Goal: Task Accomplishment & Management: Manage account settings

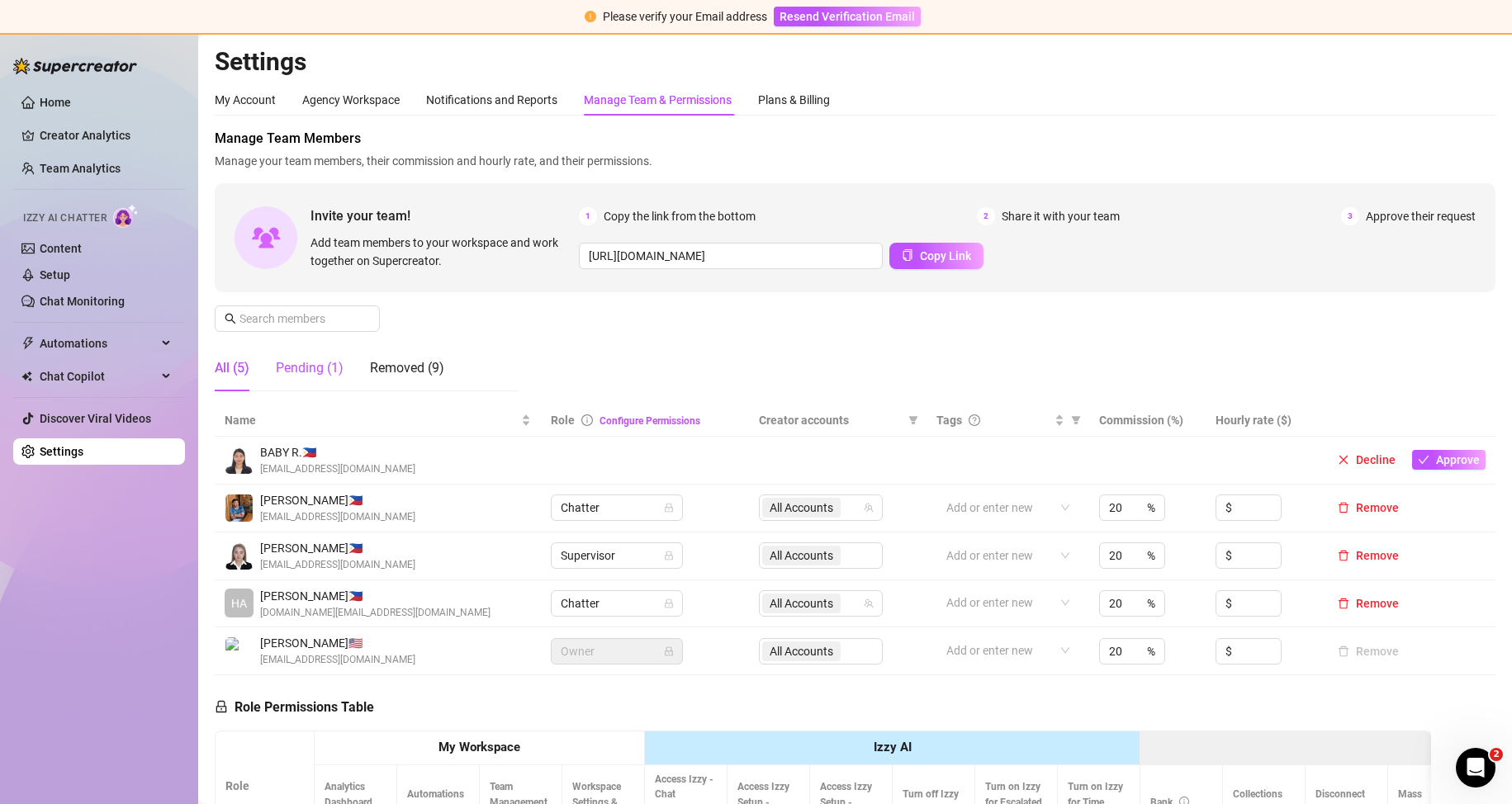
click at [284, 373] on div "Pending (1)" at bounding box center [309, 368] width 68 height 20
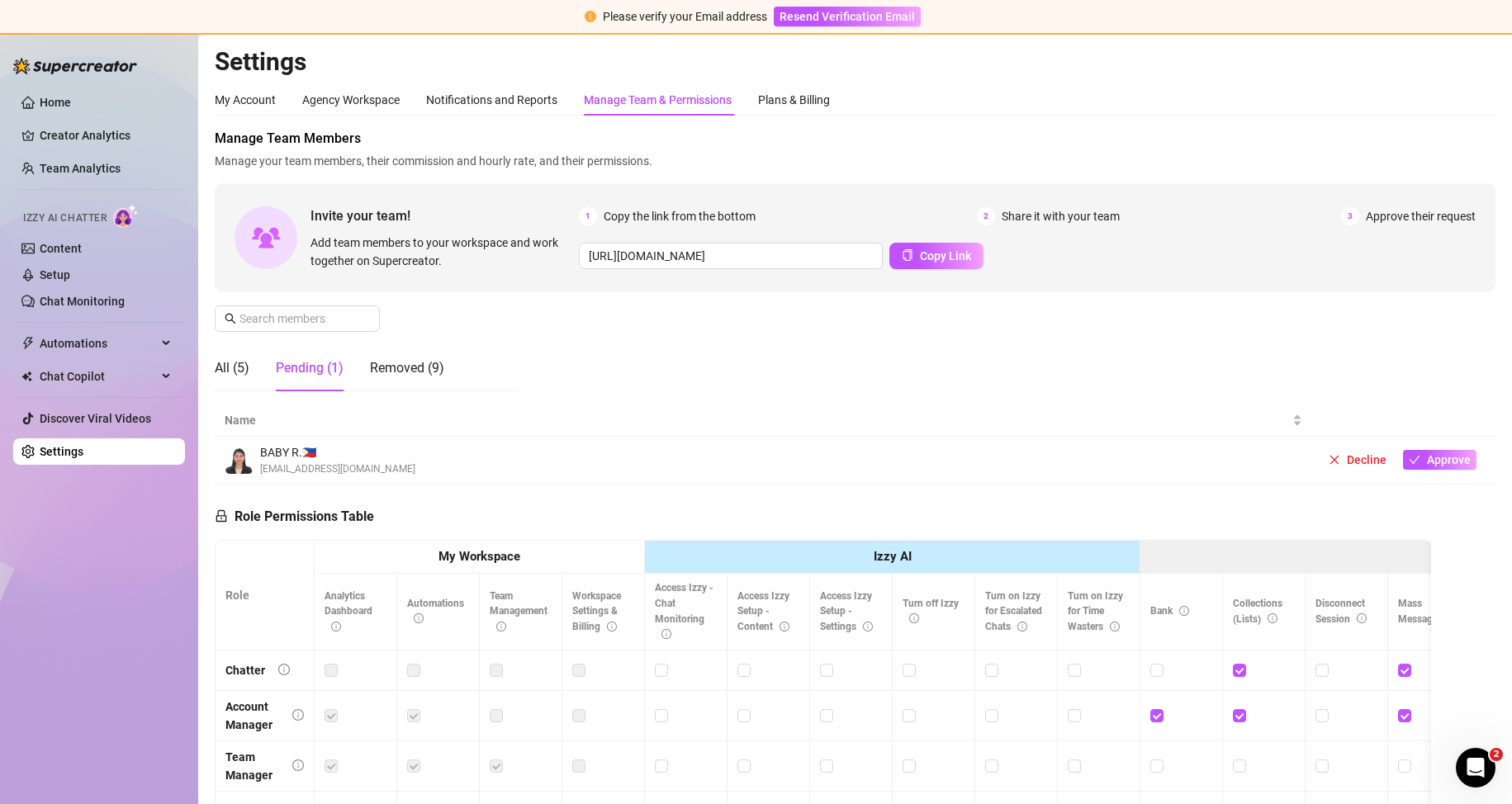
click at [239, 464] on img at bounding box center [239, 460] width 28 height 28
click at [1410, 461] on button "Approve" at bounding box center [1440, 460] width 73 height 20
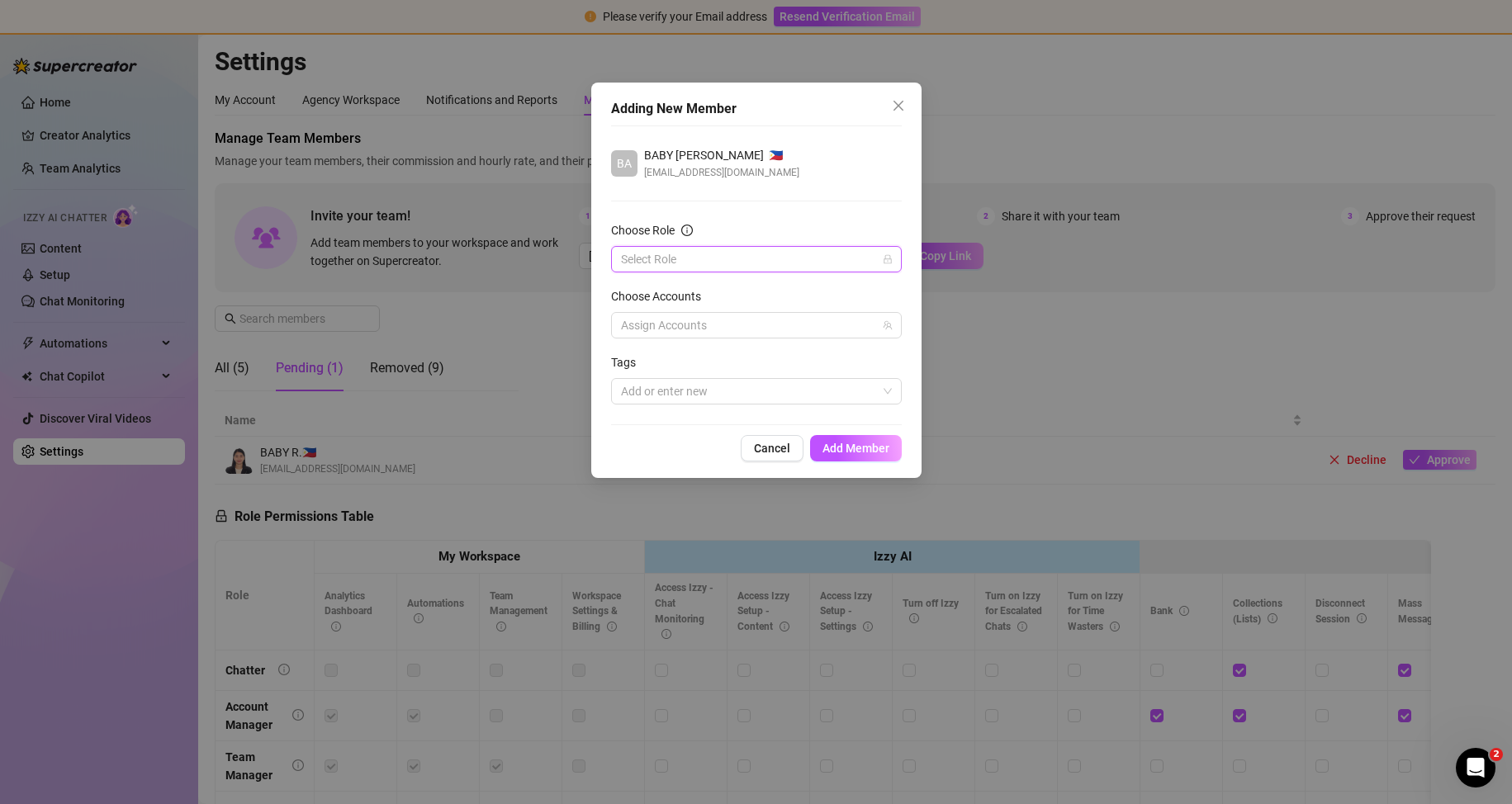
click at [678, 255] on input "Choose Role" at bounding box center [749, 259] width 256 height 25
click at [821, 330] on div "Account Manager" at bounding box center [756, 319] width 284 height 27
click at [721, 330] on div at bounding box center [747, 325] width 267 height 23
click at [707, 384] on span "Greek" at bounding box center [699, 382] width 29 height 13
checkbox input "true"
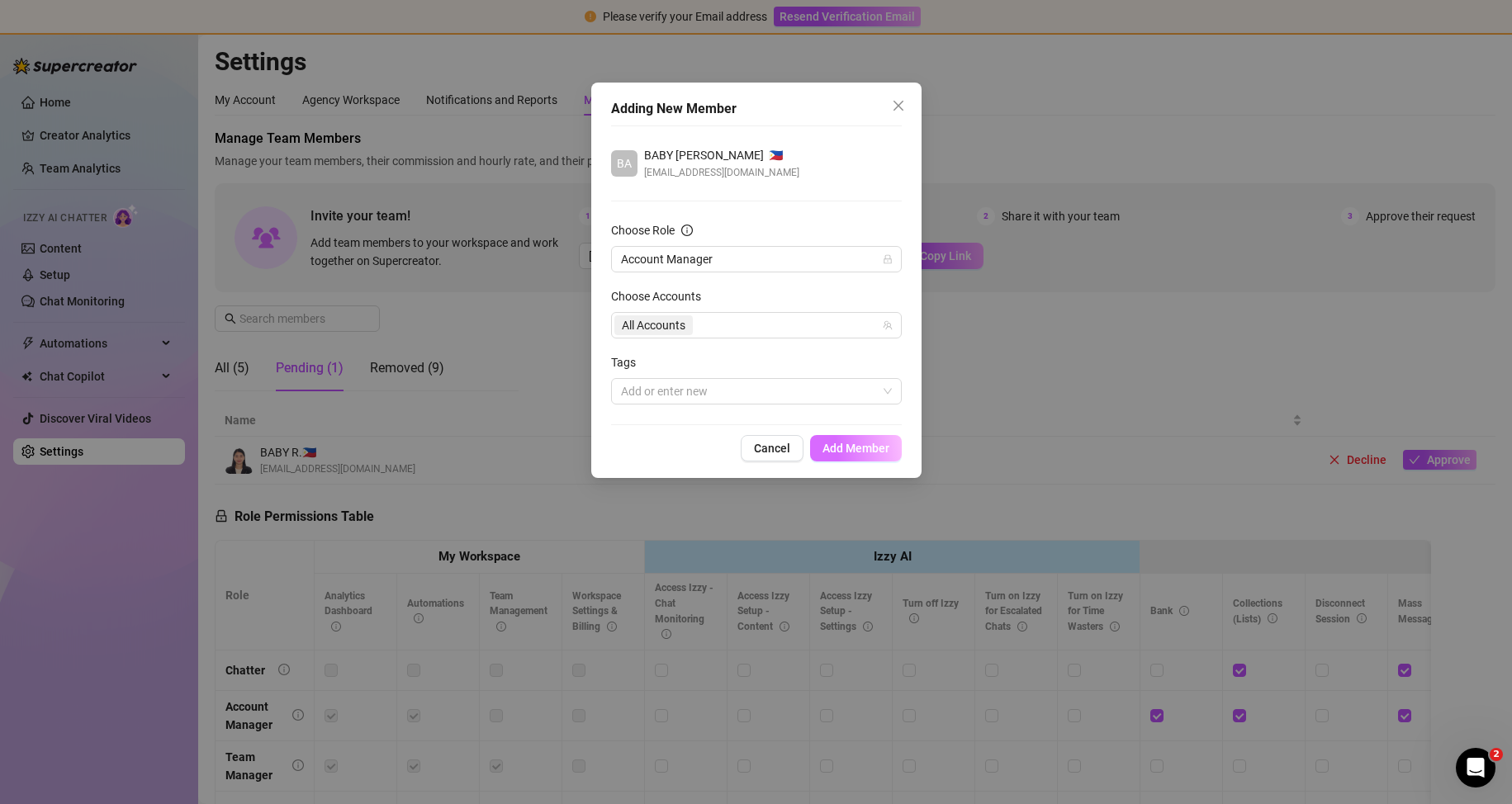
click at [842, 436] on button "Add Member" at bounding box center [856, 448] width 92 height 27
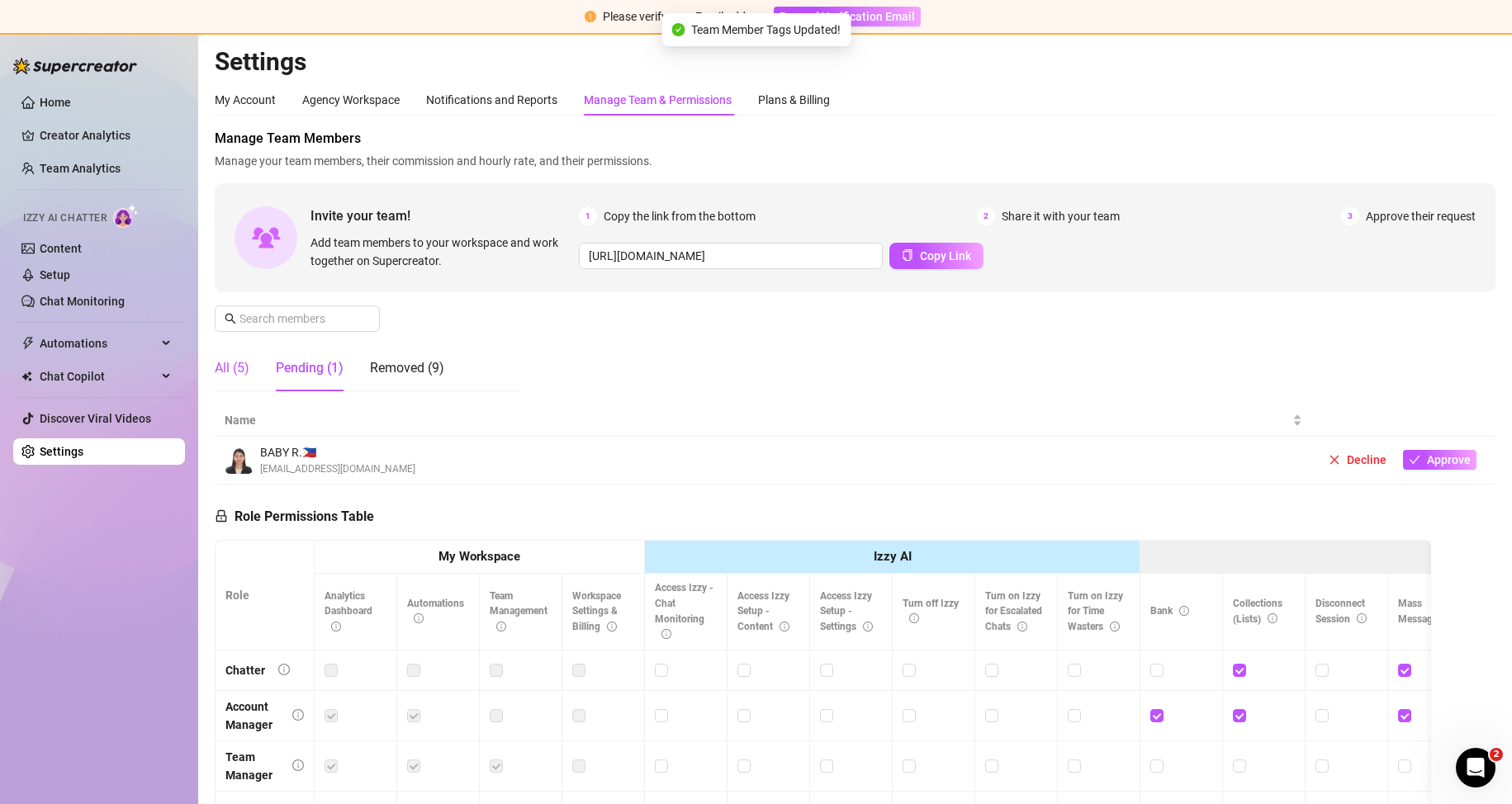
click at [242, 370] on div "All (5)" at bounding box center [232, 368] width 35 height 20
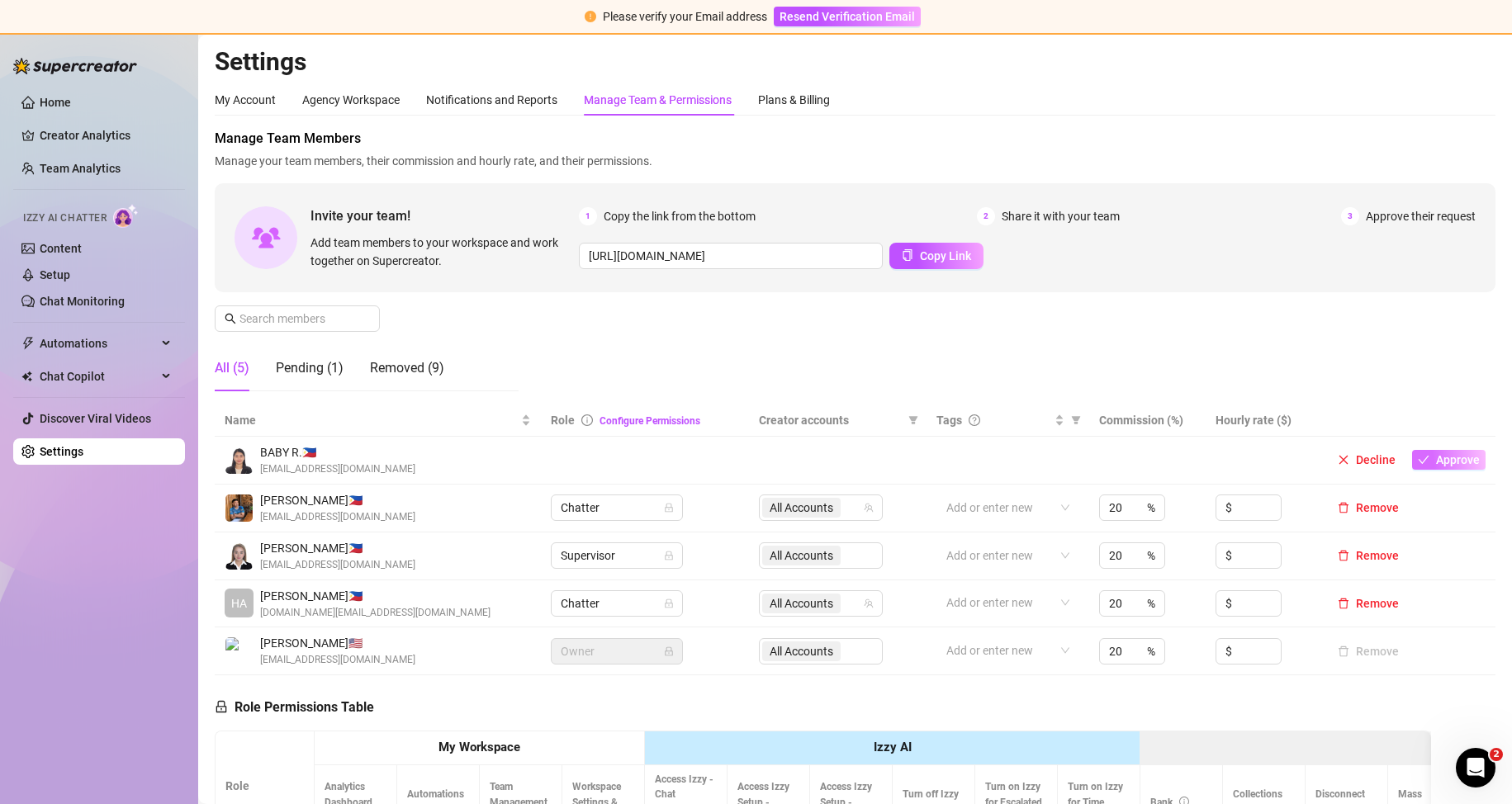
click at [1436, 461] on span "Approve" at bounding box center [1458, 460] width 44 height 13
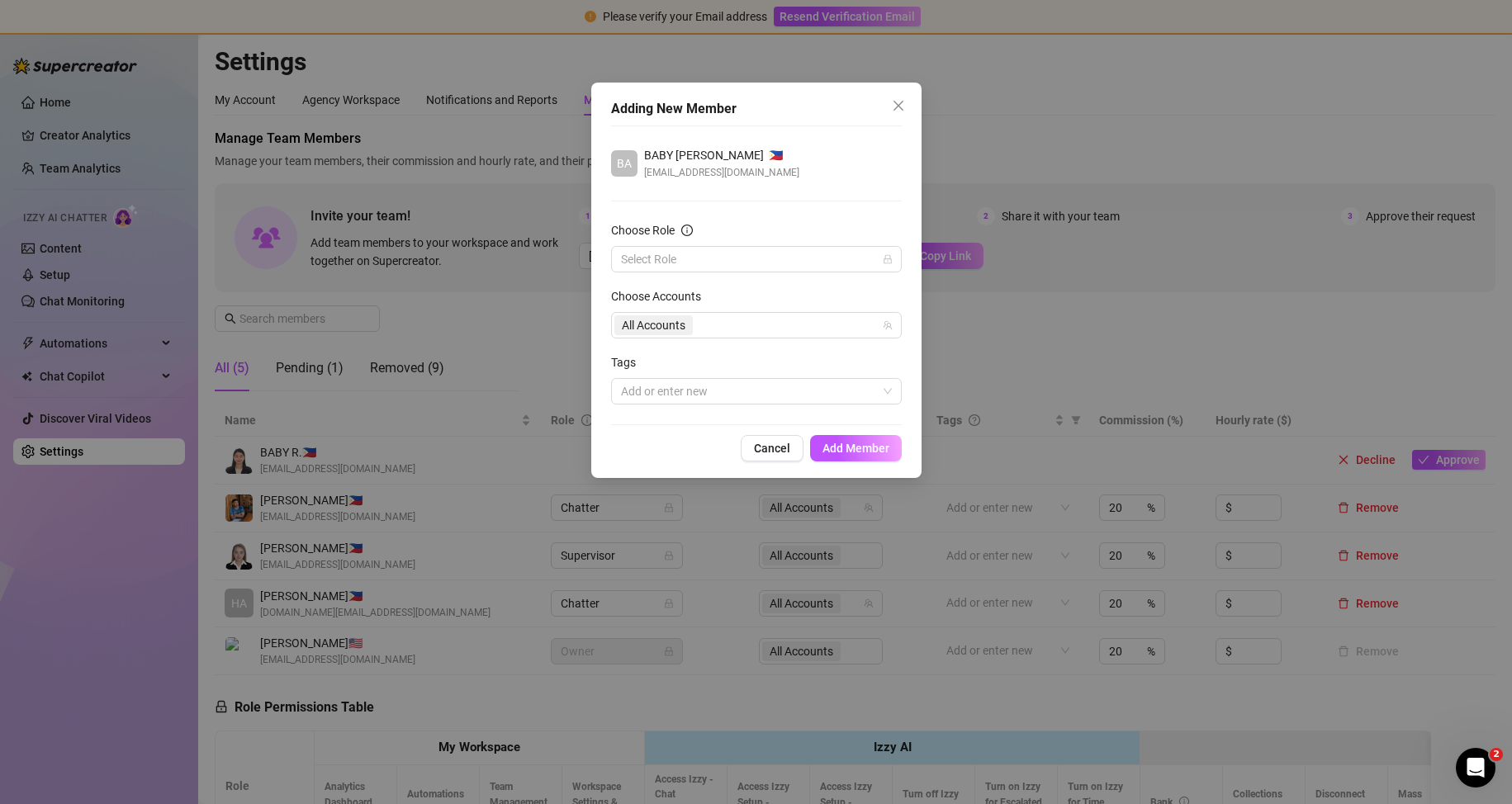
drag, startPoint x: 659, startPoint y: 252, endPoint x: 664, endPoint y: 273, distance: 21.6
click at [659, 257] on input "Choose Role" at bounding box center [749, 259] width 256 height 25
click at [673, 310] on div "Account Manager" at bounding box center [756, 318] width 264 height 18
click at [694, 331] on div "All Accounts" at bounding box center [655, 325] width 82 height 23
click at [695, 376] on span "Greek" at bounding box center [699, 382] width 29 height 13
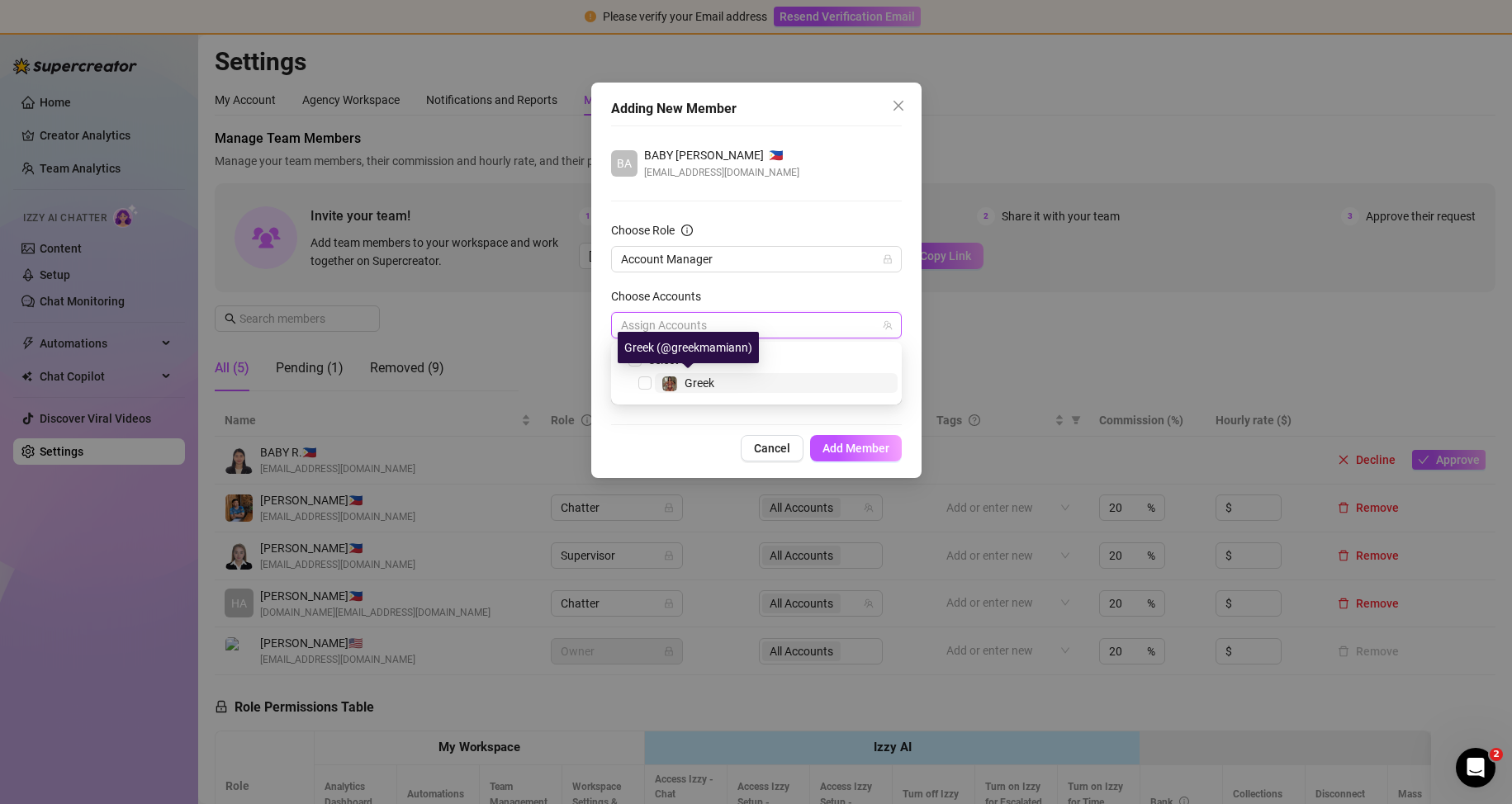
click at [695, 376] on span "Greek" at bounding box center [699, 382] width 29 height 13
checkbox input "true"
click at [856, 440] on button "Add Member" at bounding box center [856, 448] width 92 height 27
